Goal: Find specific page/section

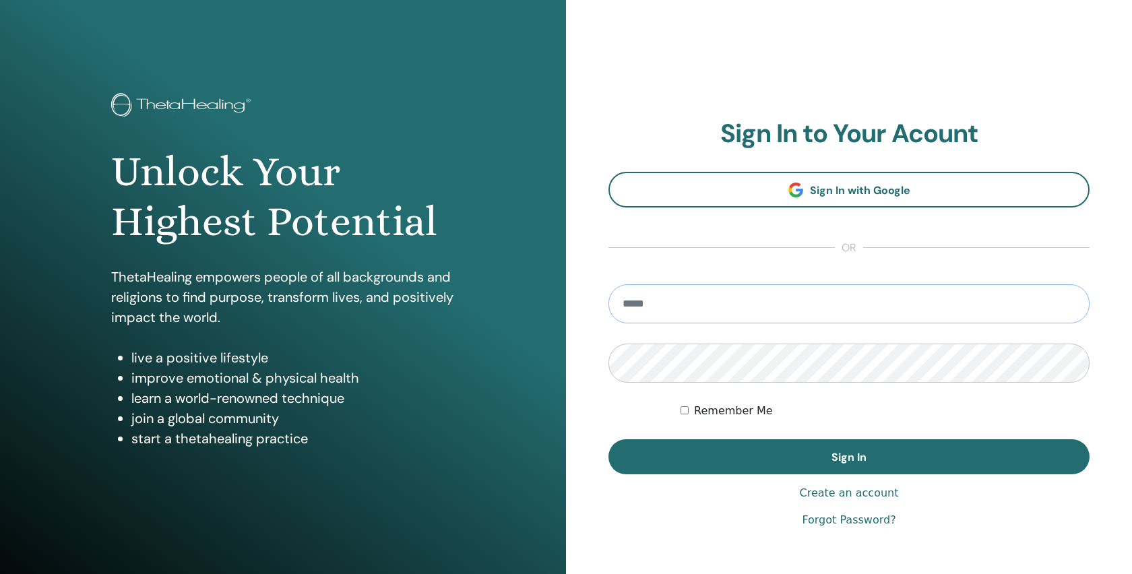
type input "**********"
click at [849, 457] on button "Sign In" at bounding box center [848, 456] width 481 height 35
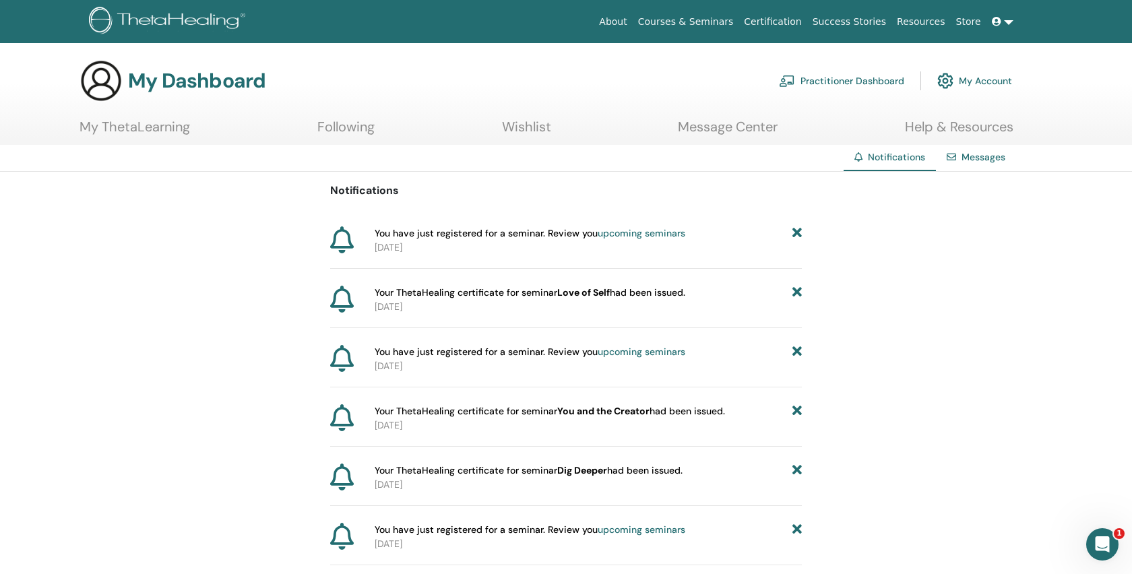
click at [838, 80] on link "Practitioner Dashboard" at bounding box center [841, 81] width 125 height 30
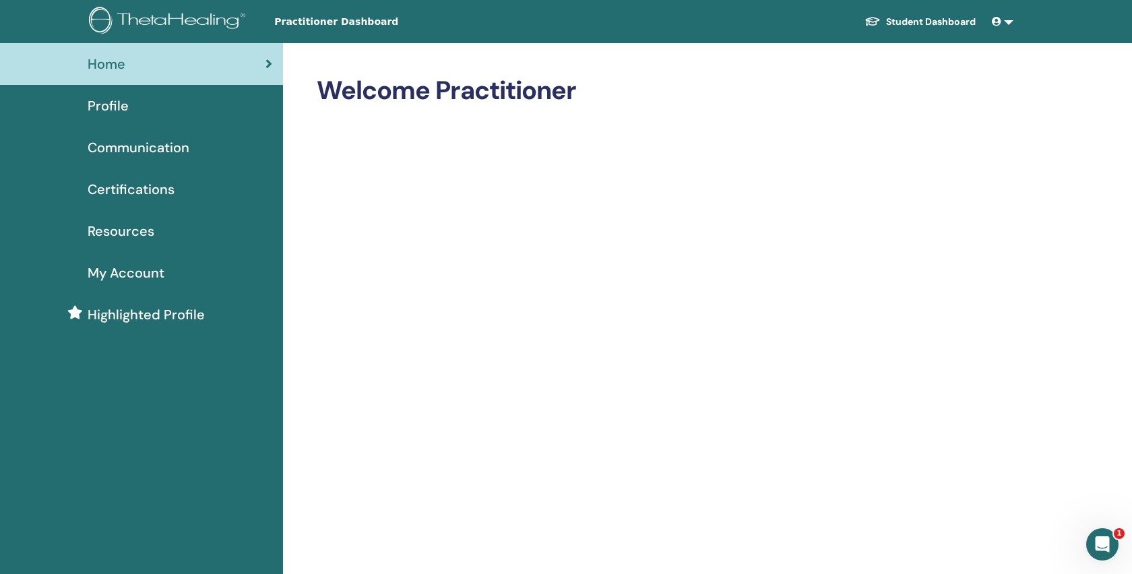
click at [144, 193] on span "Certifications" at bounding box center [131, 189] width 87 height 20
